Goal: Task Accomplishment & Management: Complete application form

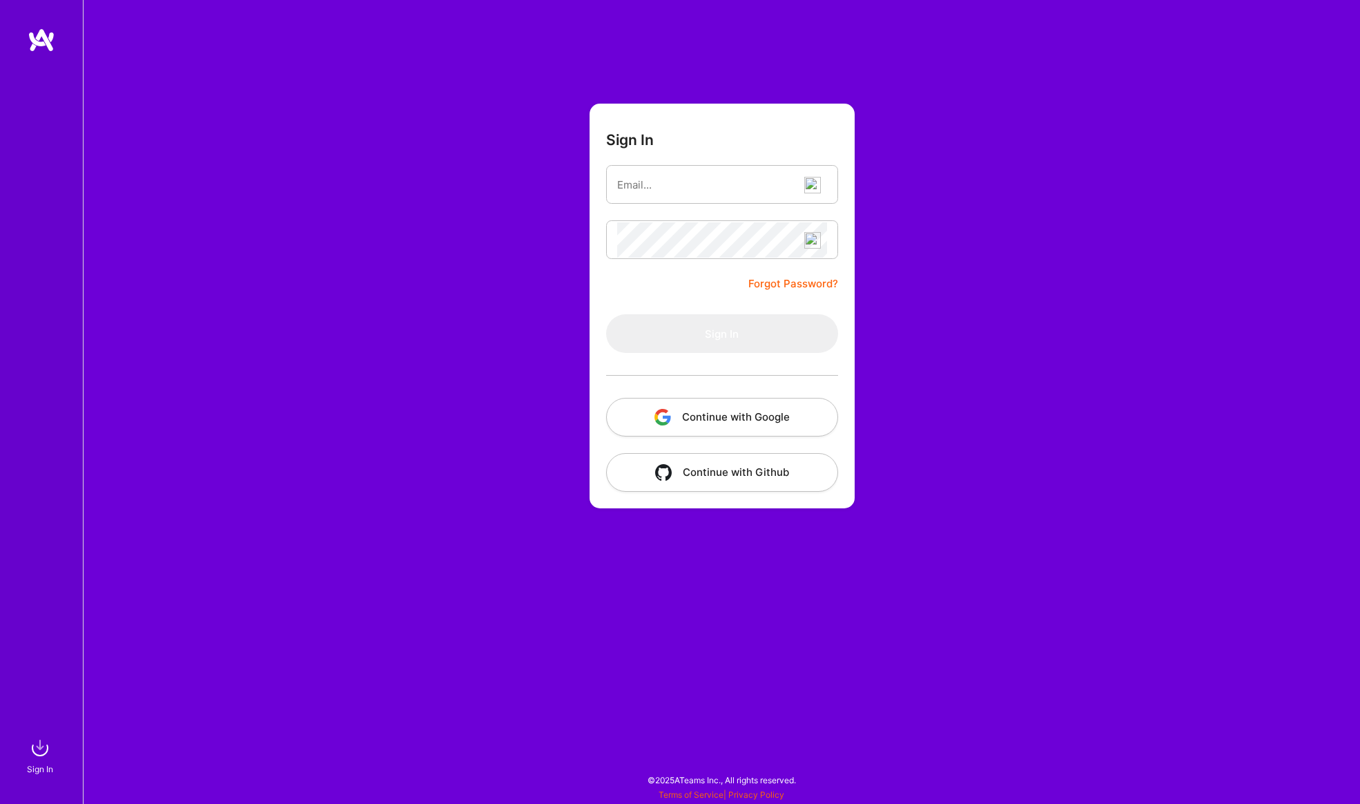
click at [820, 186] on img at bounding box center [812, 185] width 17 height 17
click at [821, 186] on span "1" at bounding box center [818, 192] width 10 height 12
type input "dabkowski.jakub07@gmail.com"
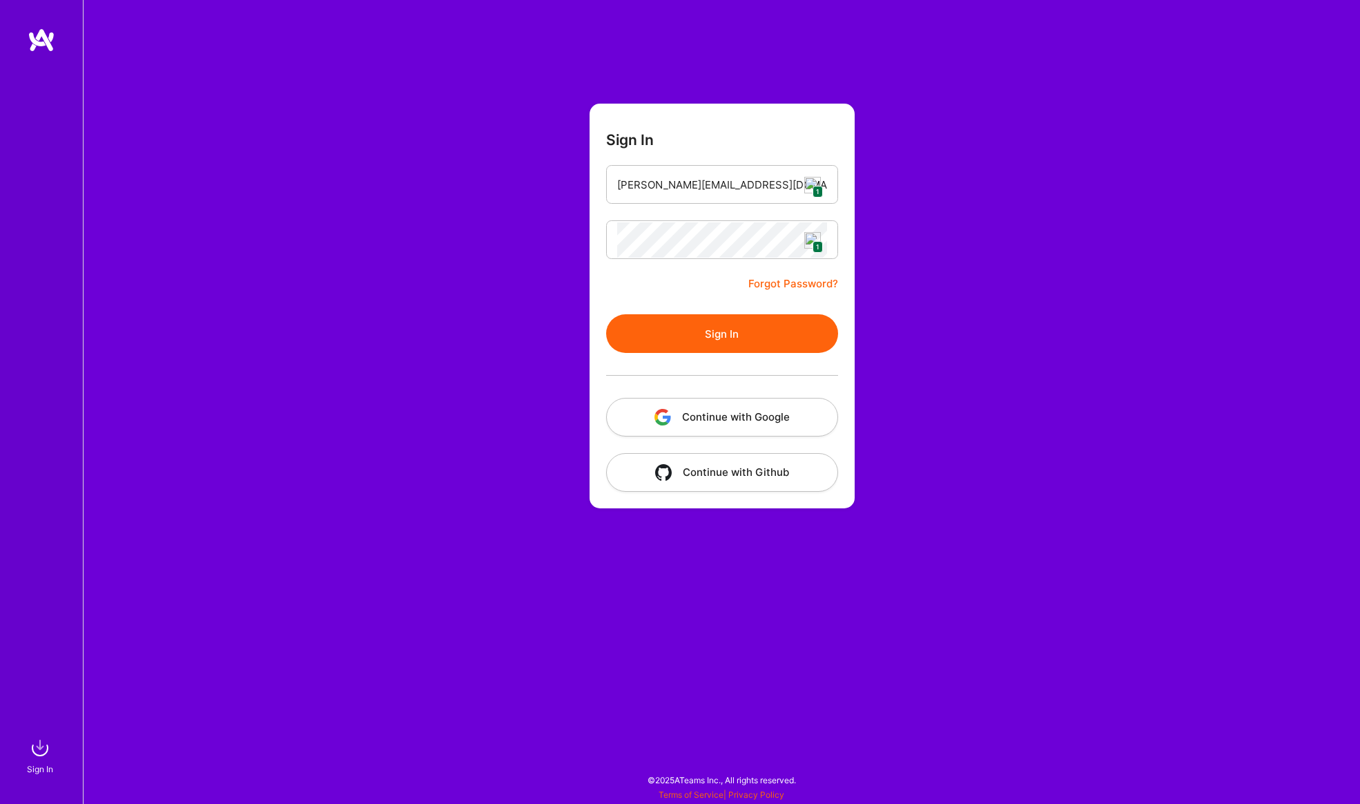
click at [748, 324] on button "Sign In" at bounding box center [722, 333] width 232 height 39
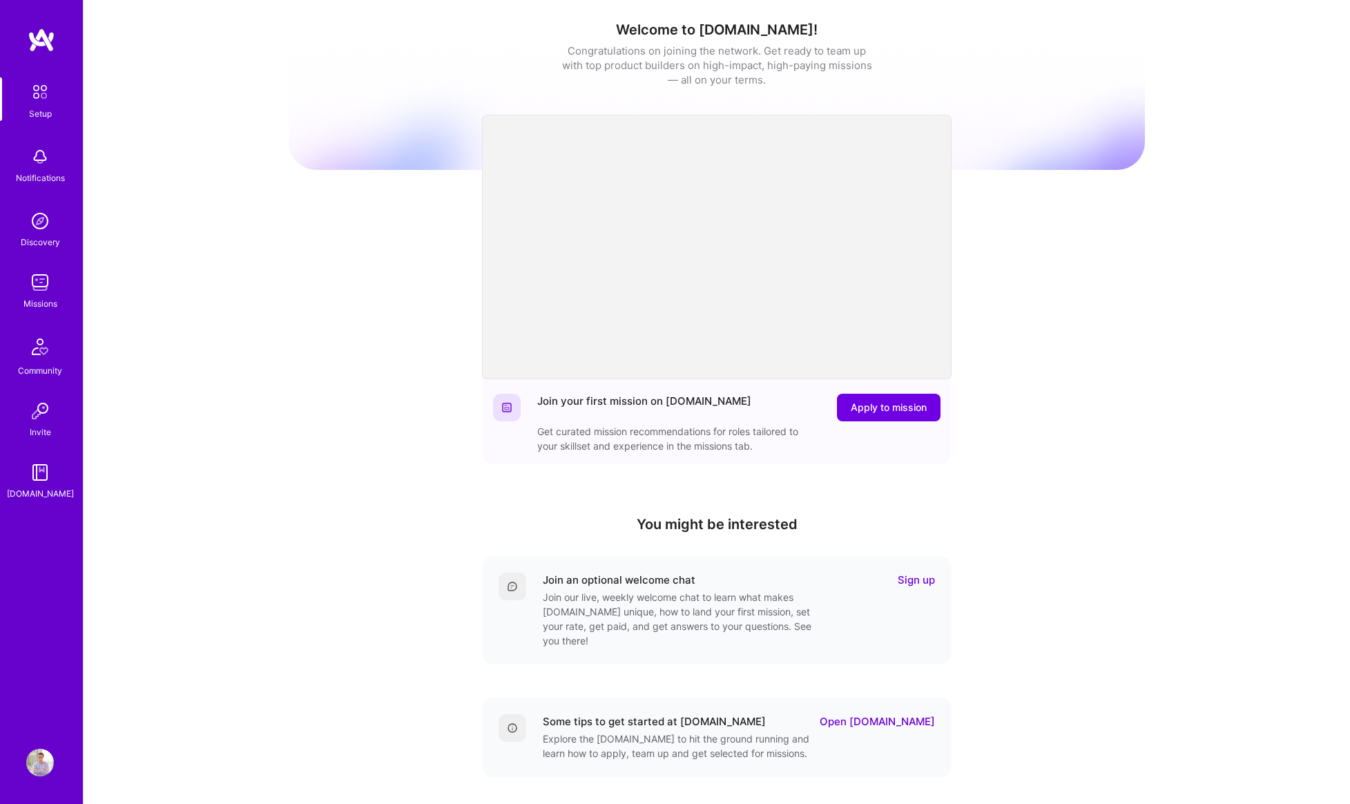
click at [38, 288] on img at bounding box center [40, 283] width 28 height 28
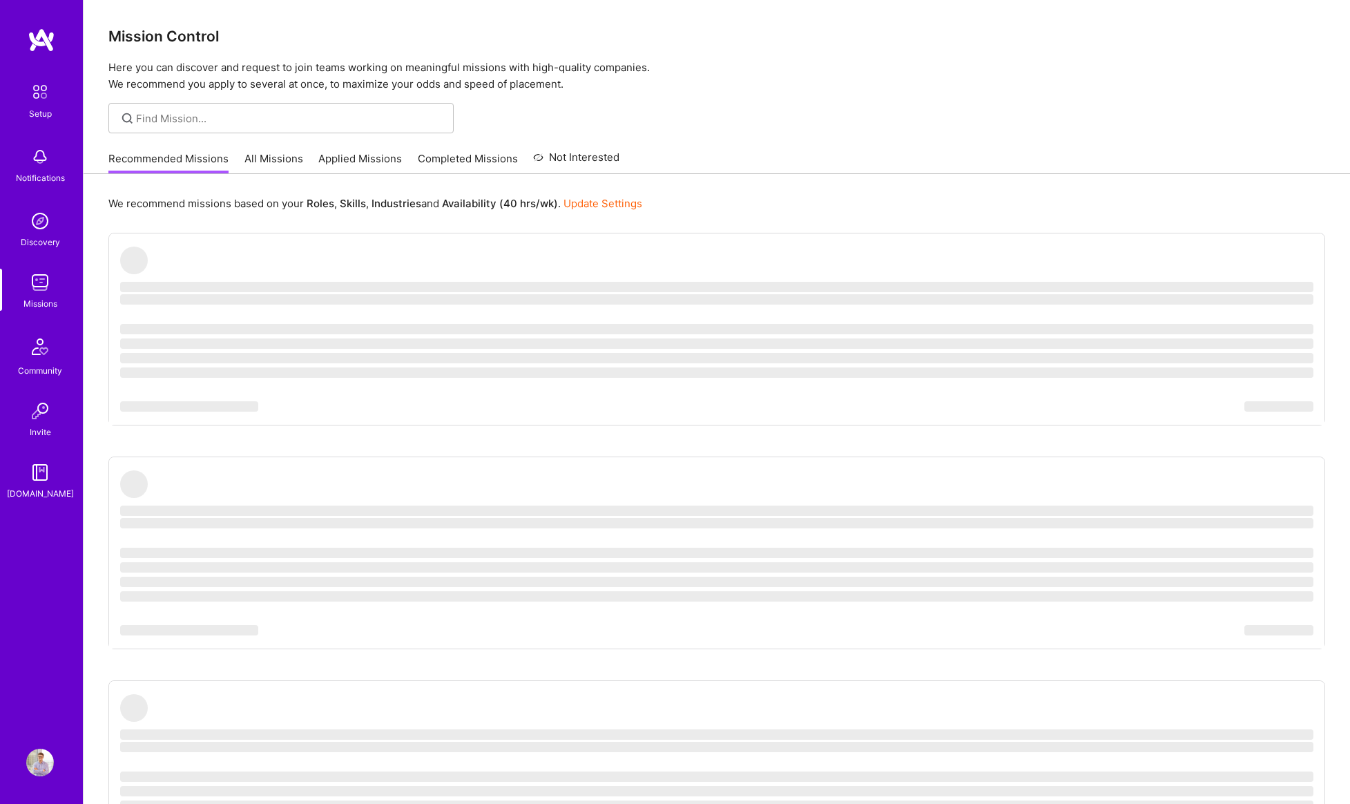
click at [271, 159] on link "All Missions" at bounding box center [273, 162] width 59 height 23
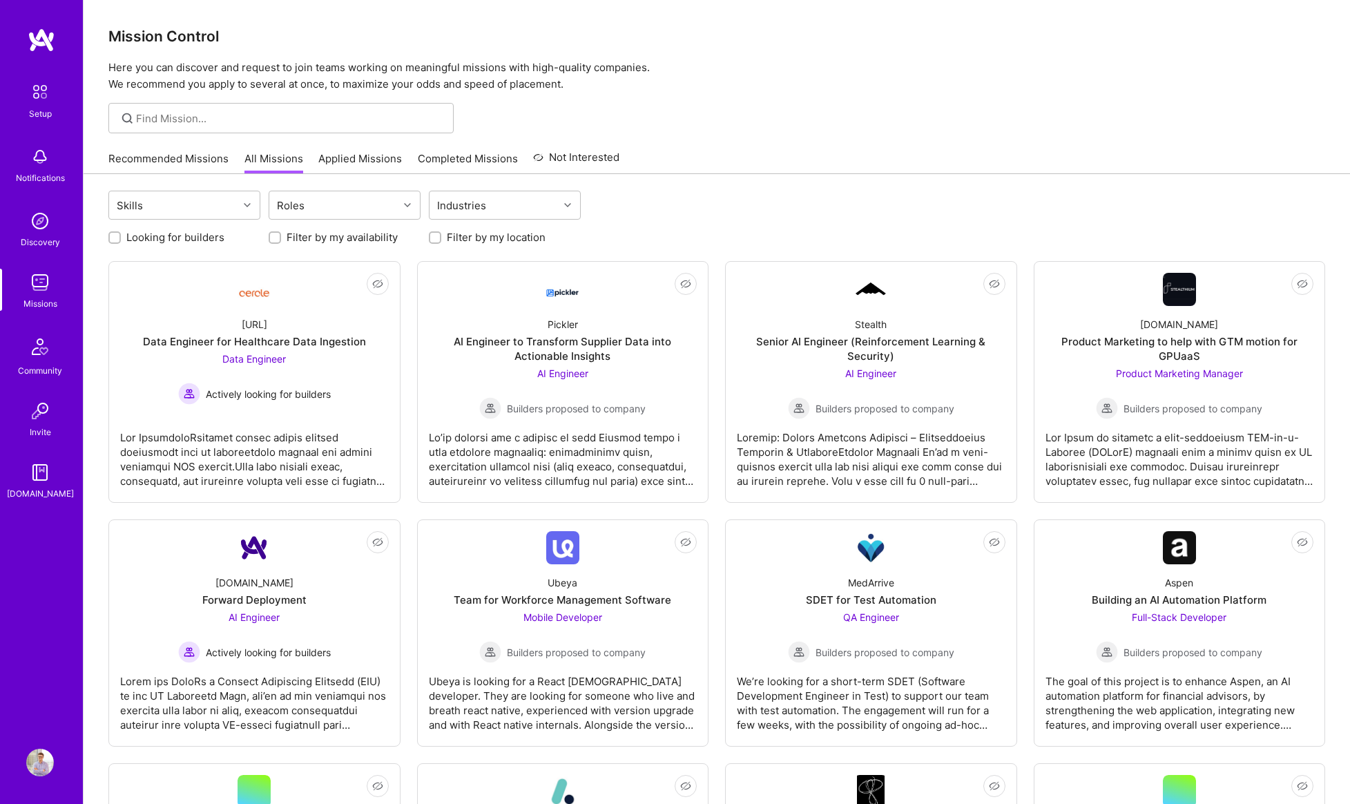
click at [1191, 164] on div "Recommended Missions All Missions Applied Missions Completed Missions Not Inter…" at bounding box center [716, 159] width 1217 height 30
click at [833, 6] on div "Mission Control Here you can discover and request to join teams working on mean…" at bounding box center [717, 46] width 1266 height 93
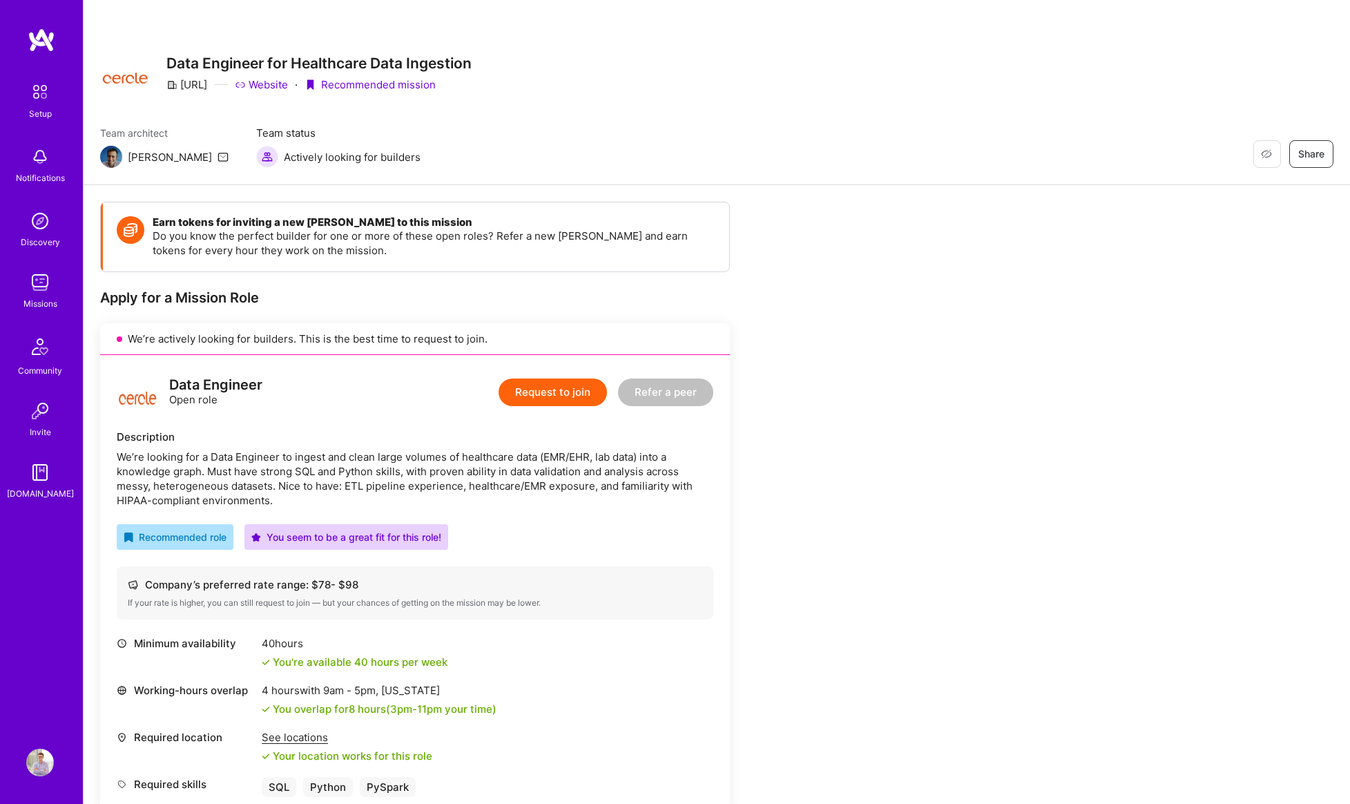
click at [273, 84] on link "Website" at bounding box center [261, 84] width 53 height 14
